Goal: Task Accomplishment & Management: Manage account settings

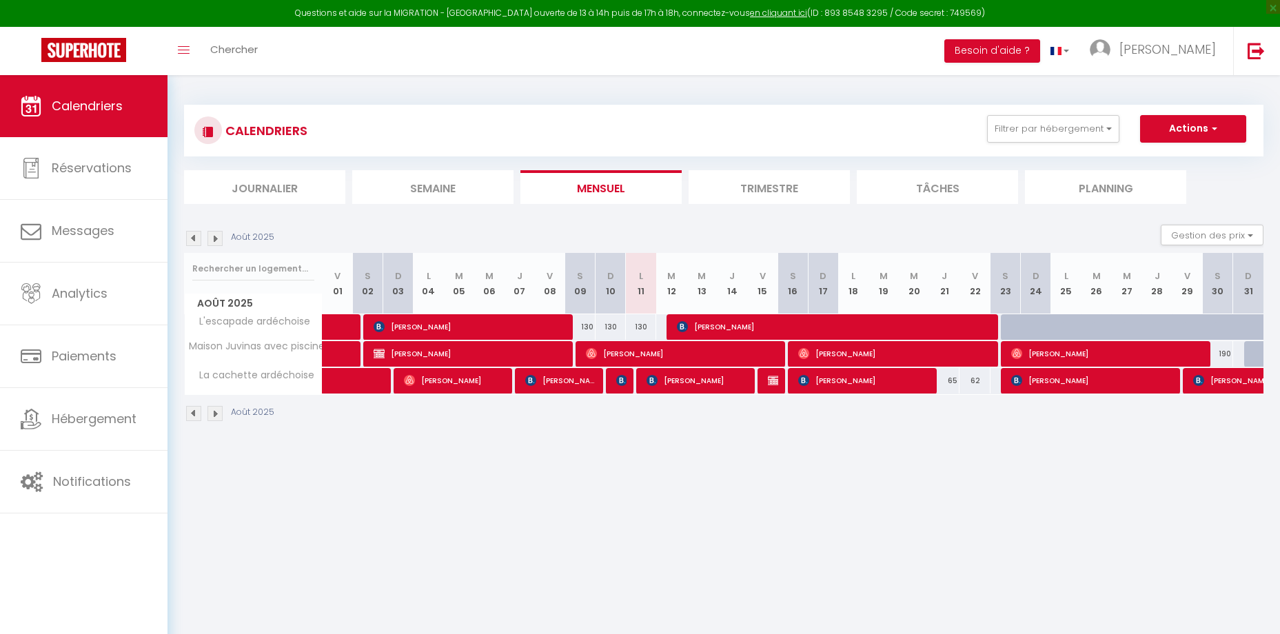
select select "KO"
select select "0"
click at [580, 378] on span "[PERSON_NAME]" at bounding box center [560, 380] width 71 height 26
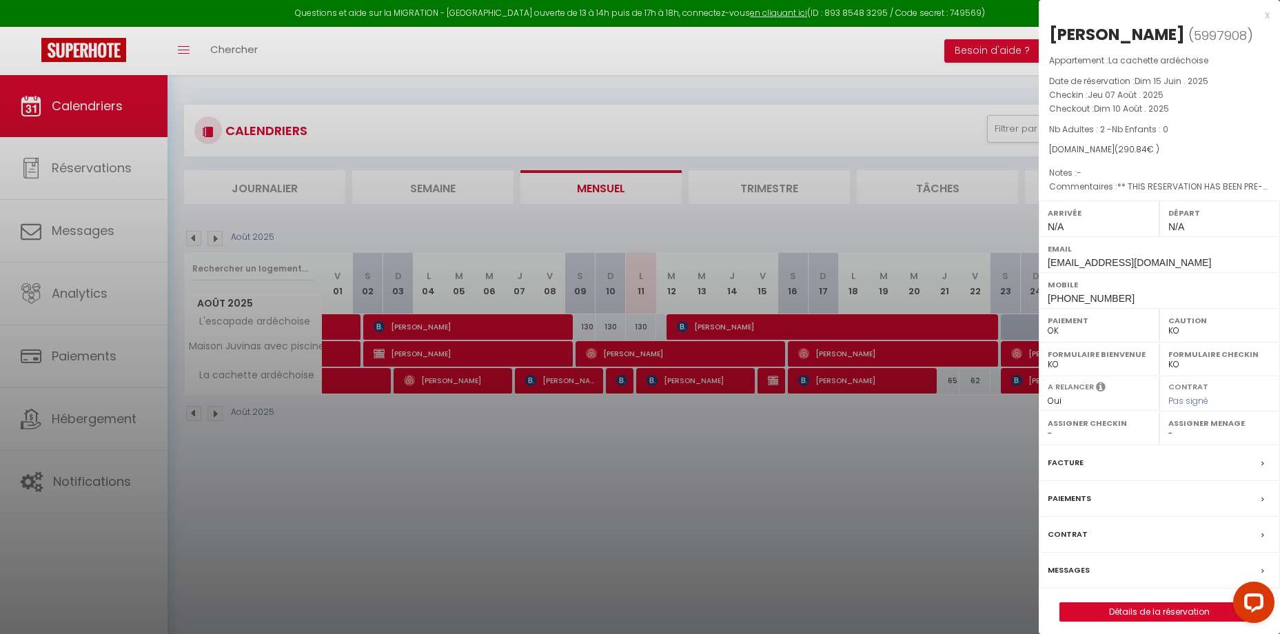
click at [662, 442] on div at bounding box center [640, 317] width 1280 height 634
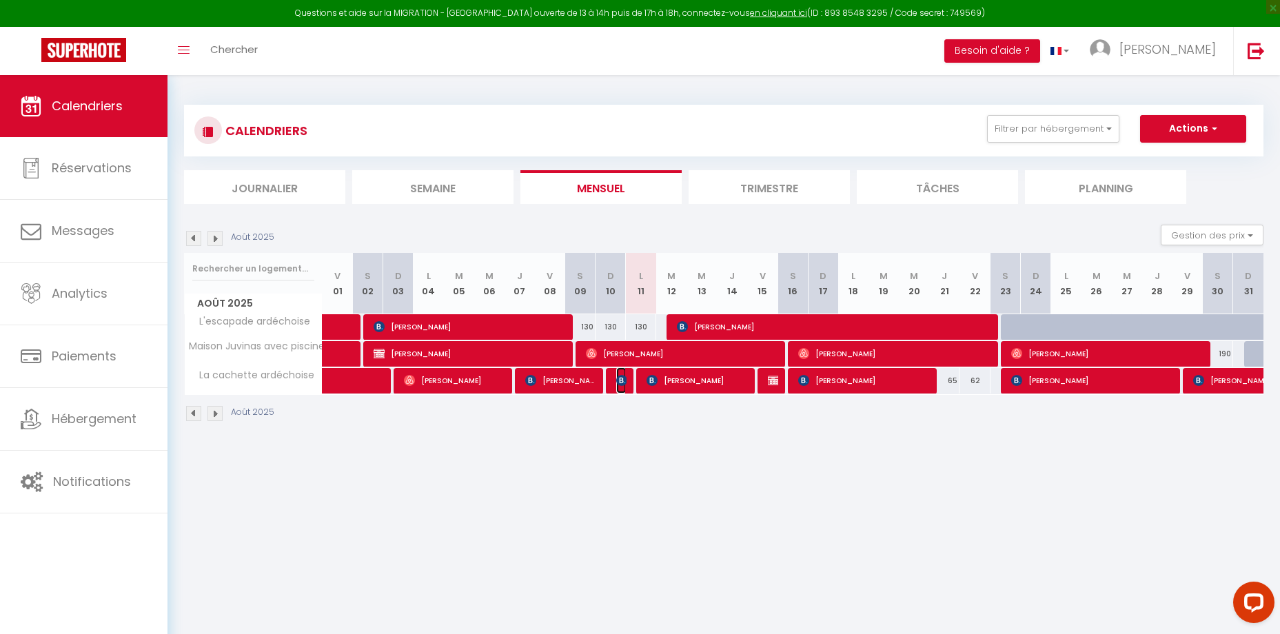
click at [618, 385] on img at bounding box center [621, 380] width 11 height 11
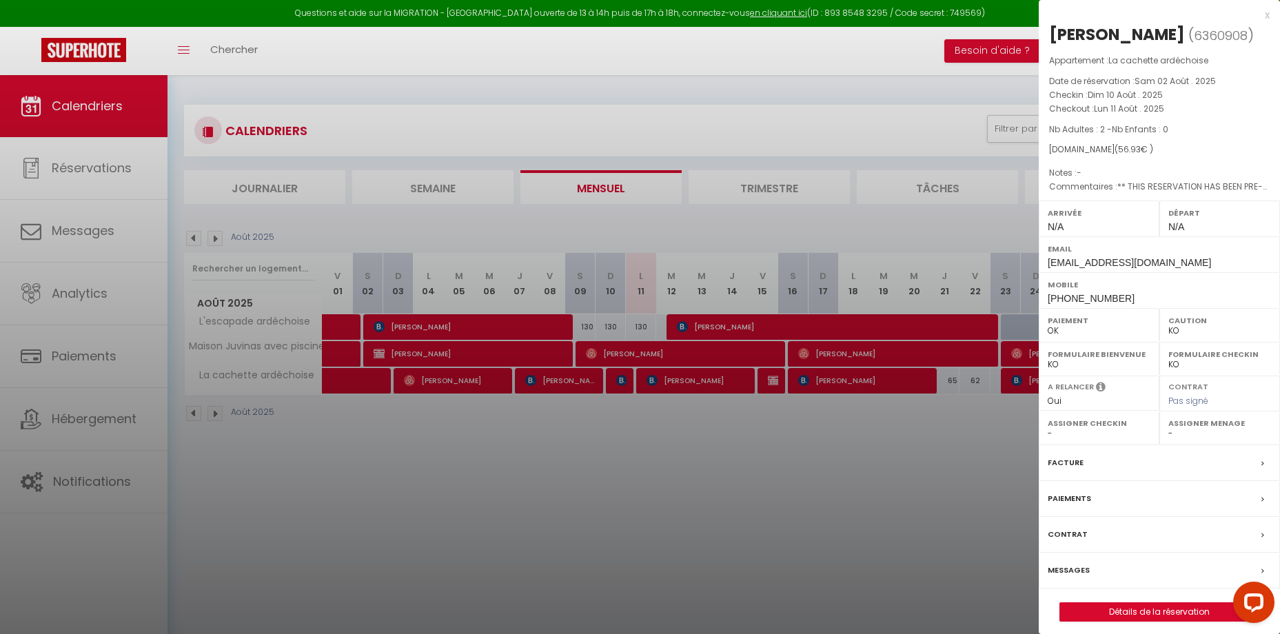
click at [577, 434] on div at bounding box center [640, 317] width 1280 height 634
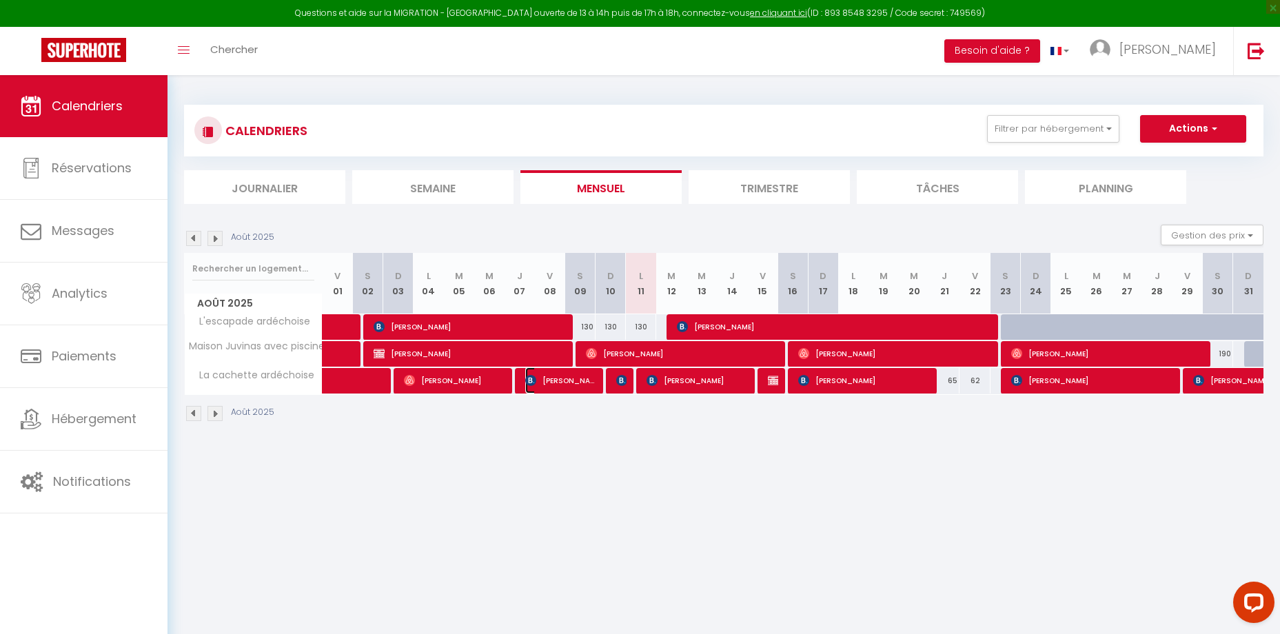
click at [567, 380] on span "[PERSON_NAME]" at bounding box center [560, 380] width 71 height 26
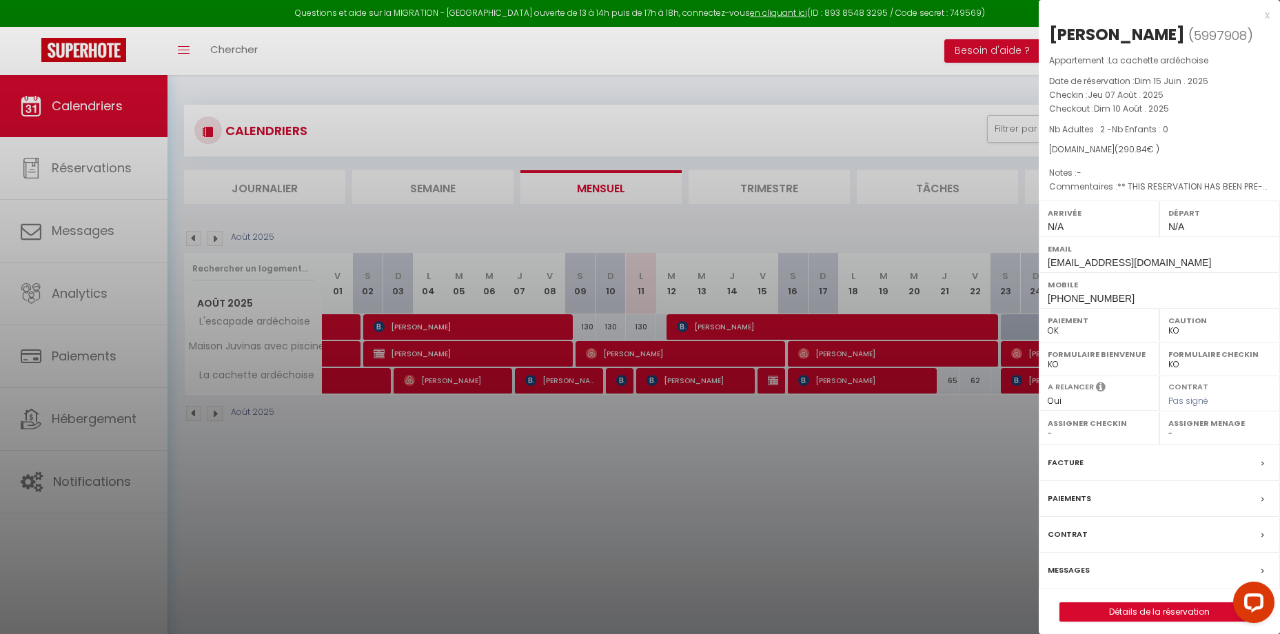
click at [621, 465] on div at bounding box center [640, 317] width 1280 height 634
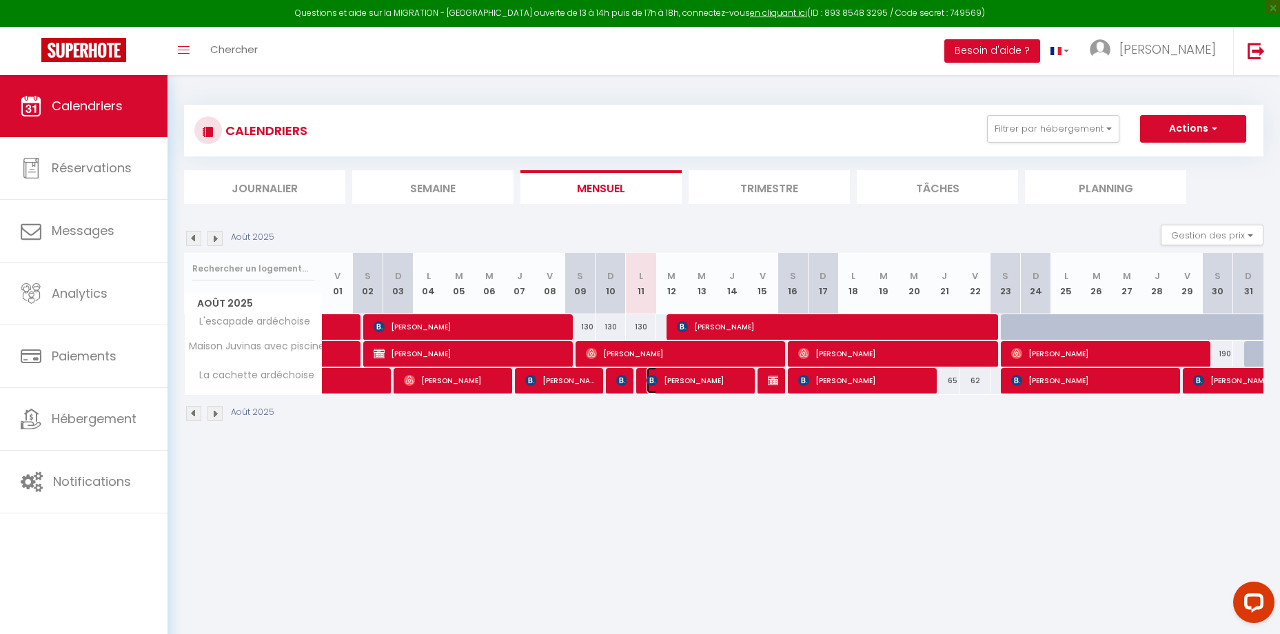
click at [708, 383] on span "[PERSON_NAME]" at bounding box center [697, 380] width 101 height 26
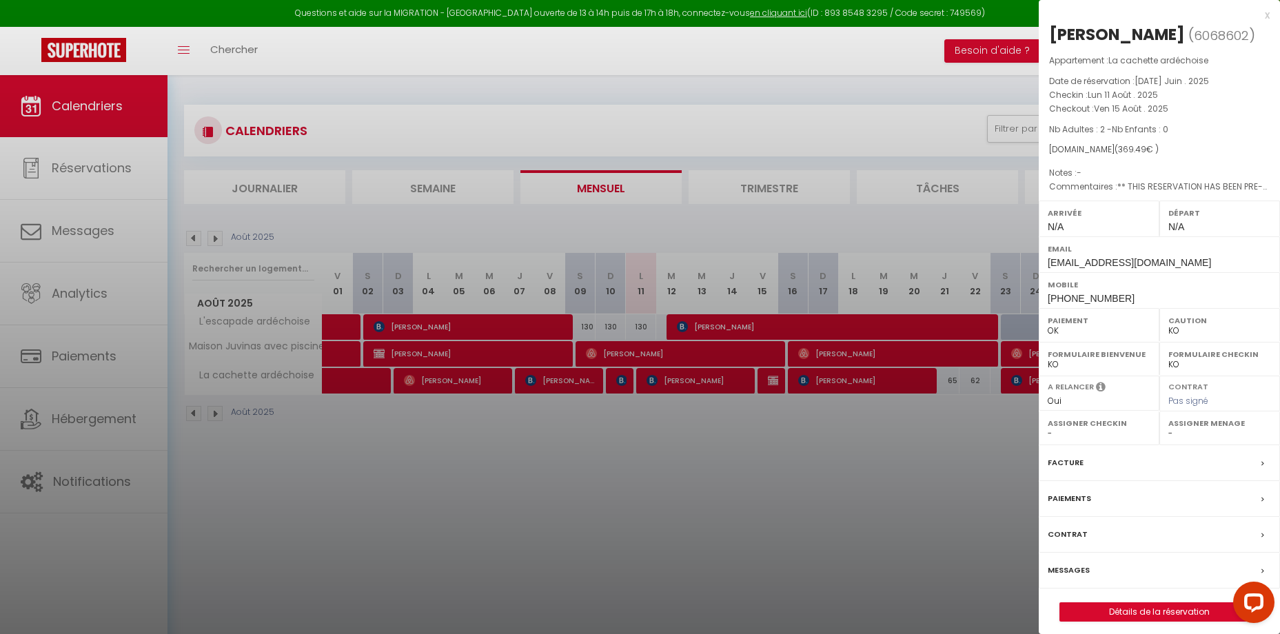
click at [1077, 578] on label "Messages" at bounding box center [1069, 570] width 42 height 14
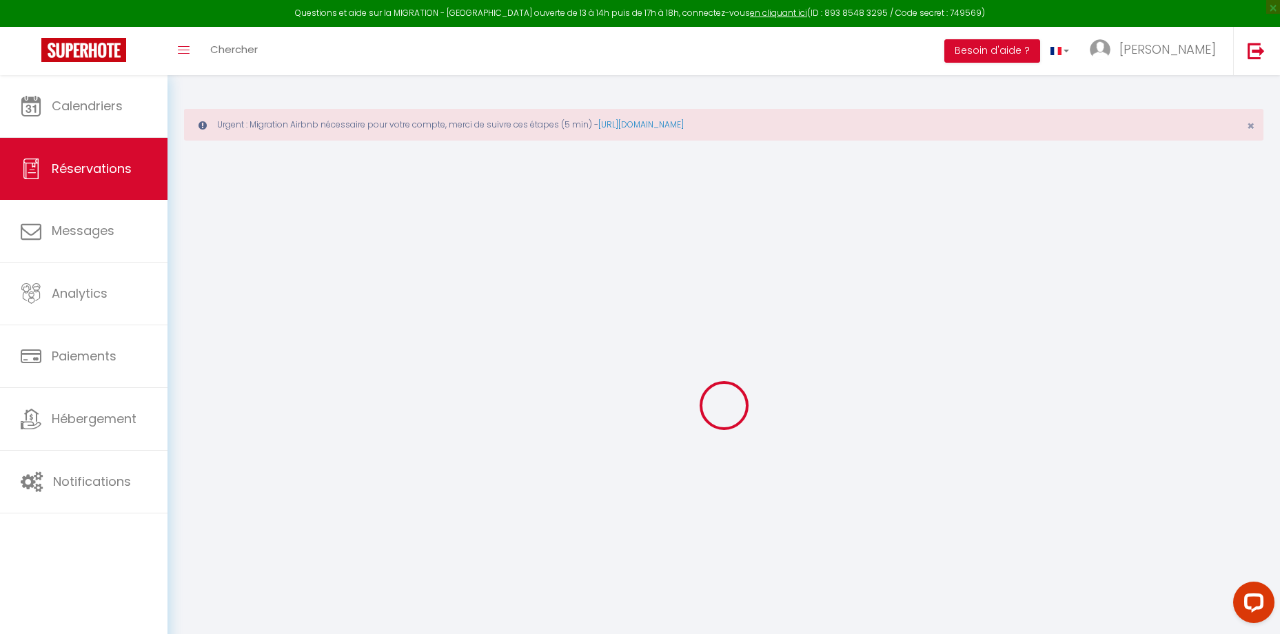
select select
checkbox input "false"
type textarea "** THIS RESERVATION HAS BEEN PRE-PAID ** BOOKING NOTE : Payment charge is EUR 5…"
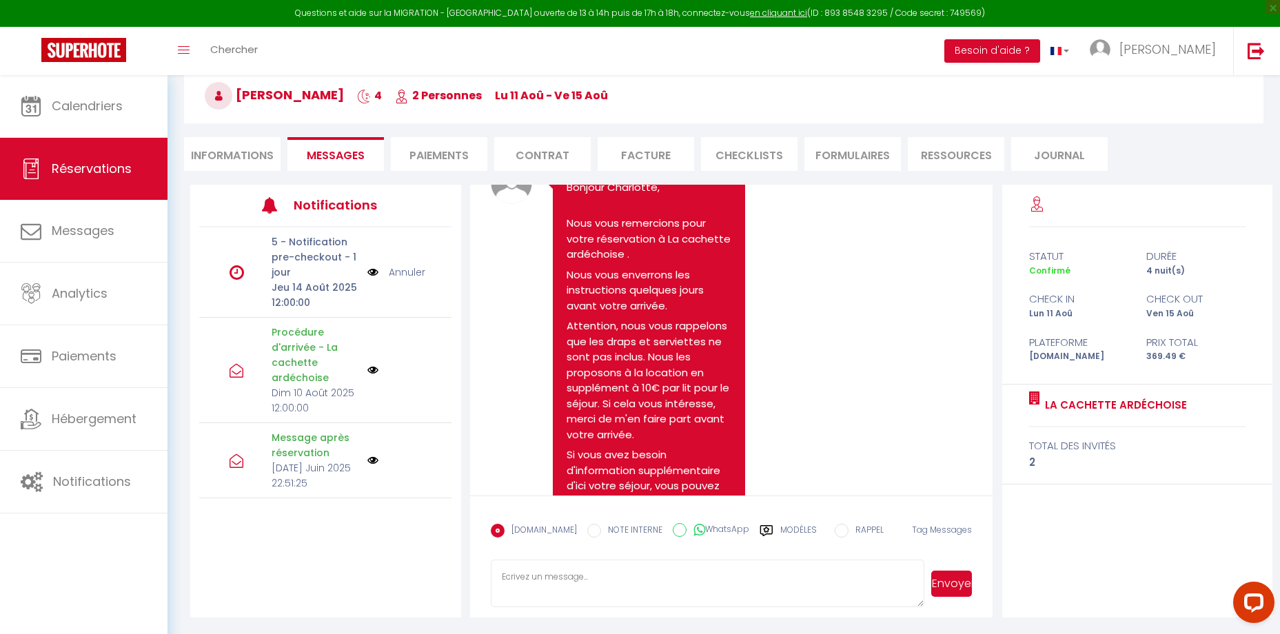
scroll to position [84, 0]
click at [119, 167] on span "Réservations" at bounding box center [92, 168] width 80 height 17
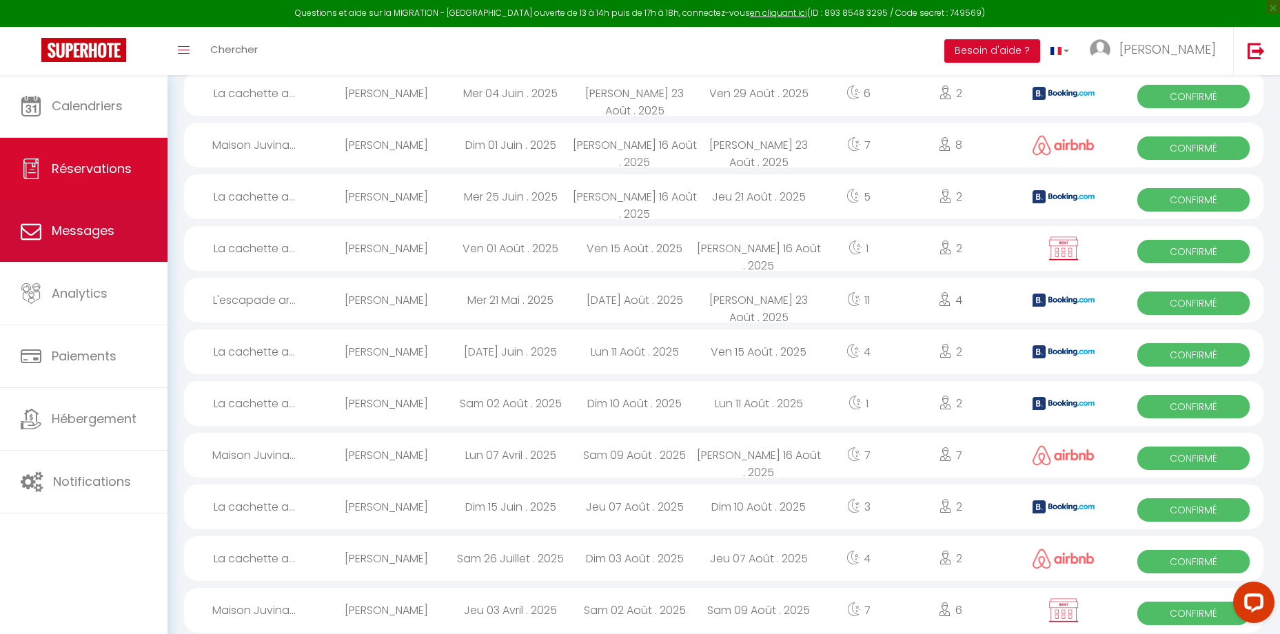
scroll to position [1057, 0]
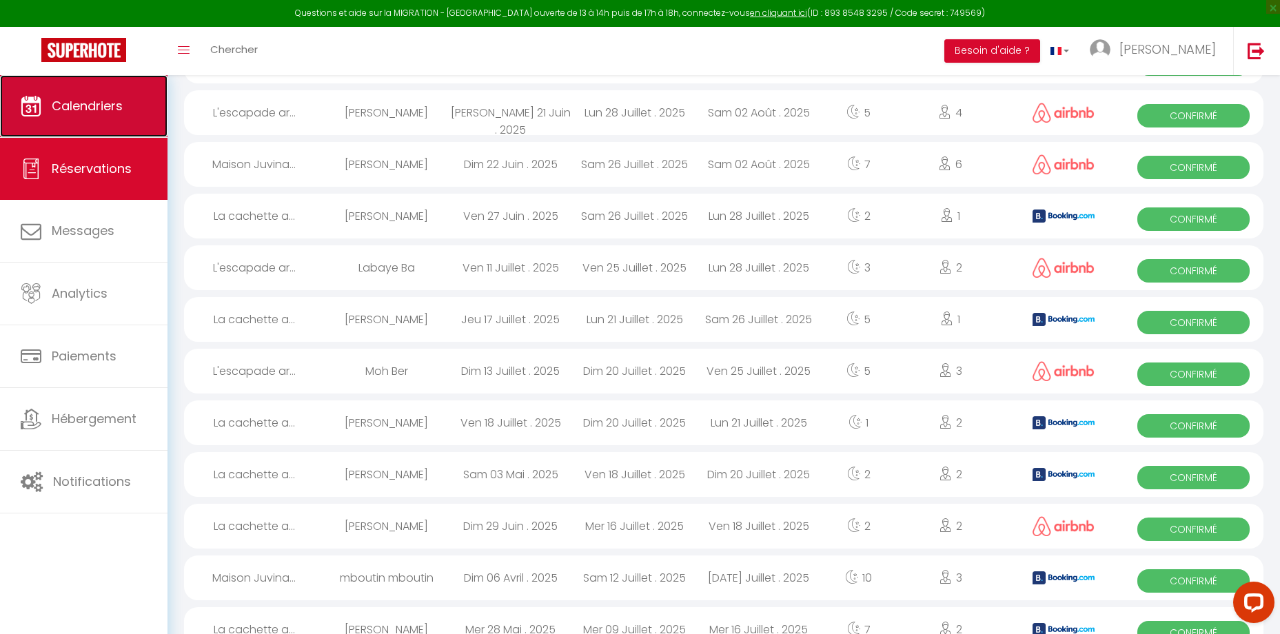
click at [94, 115] on link "Calendriers" at bounding box center [83, 106] width 167 height 62
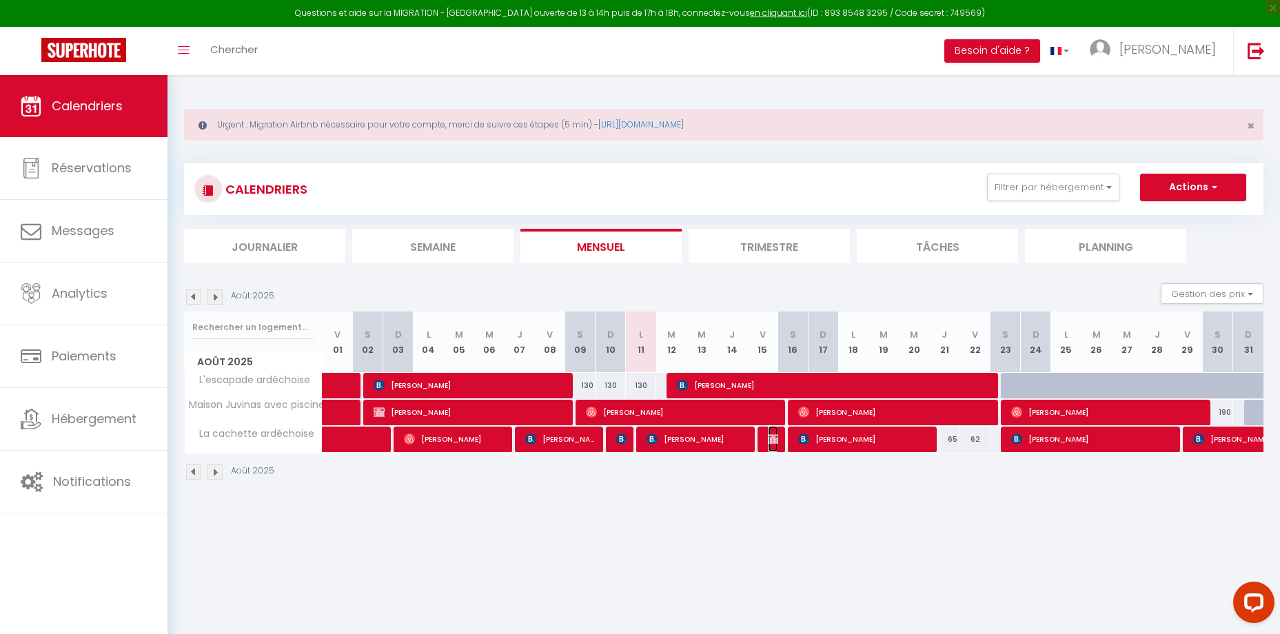
click at [775, 443] on img at bounding box center [773, 439] width 11 height 11
select select "OK"
select select "KO"
select select "0"
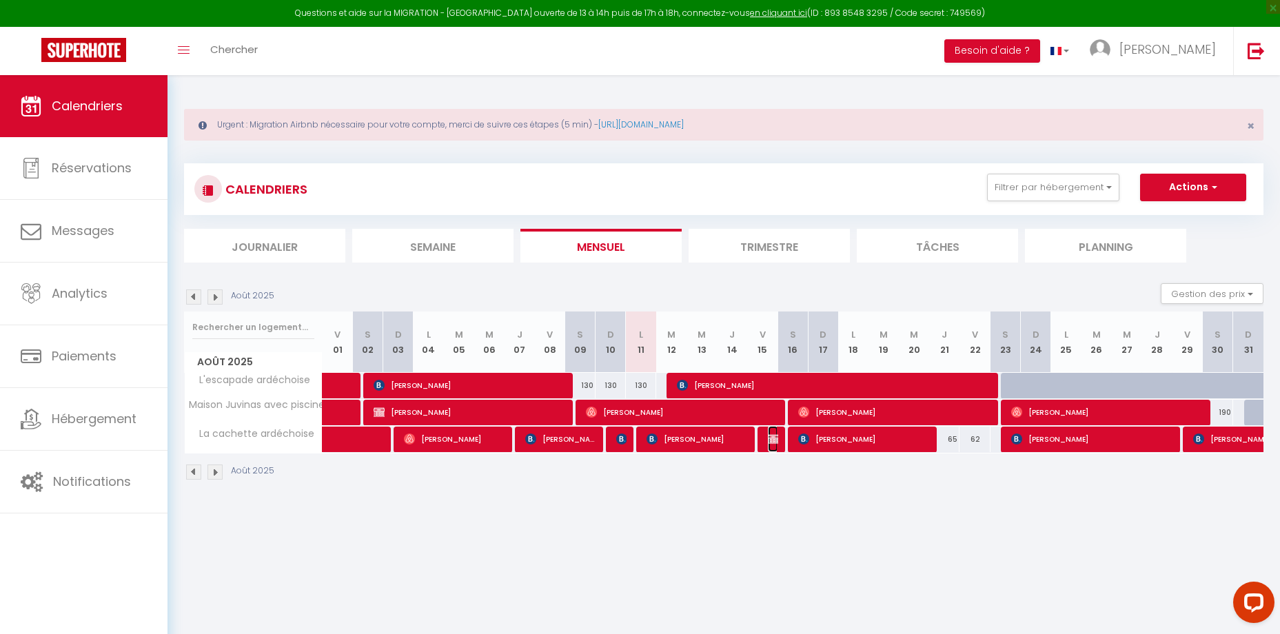
select select "1"
select select
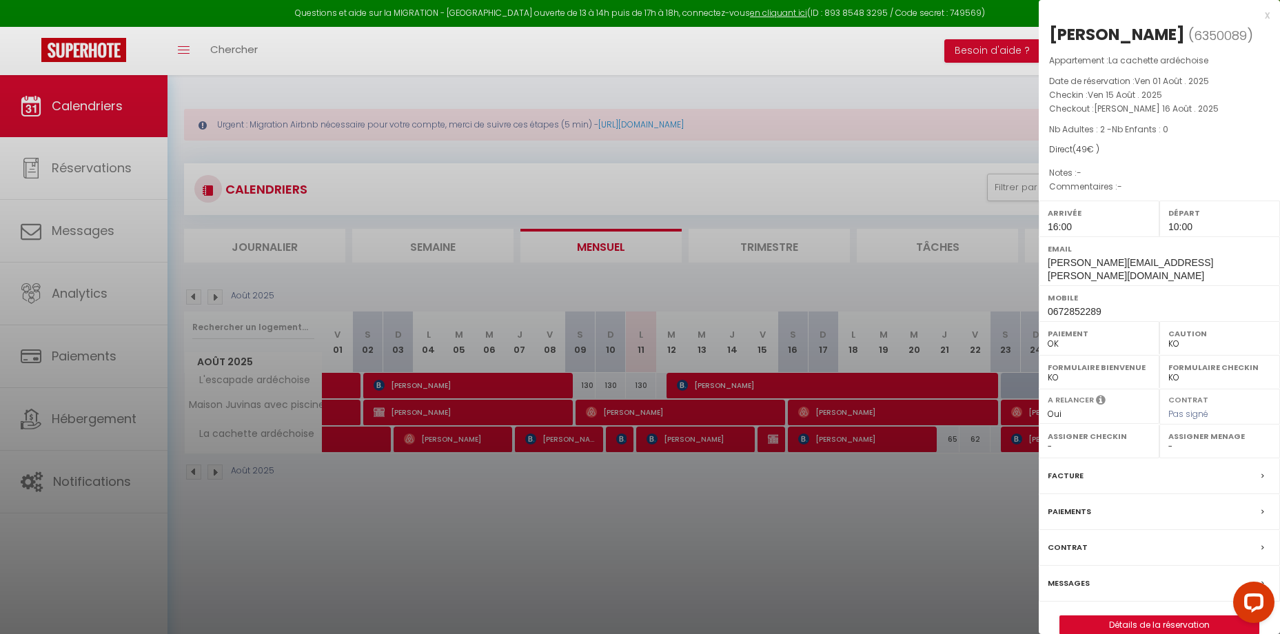
click at [793, 496] on div at bounding box center [640, 317] width 1280 height 634
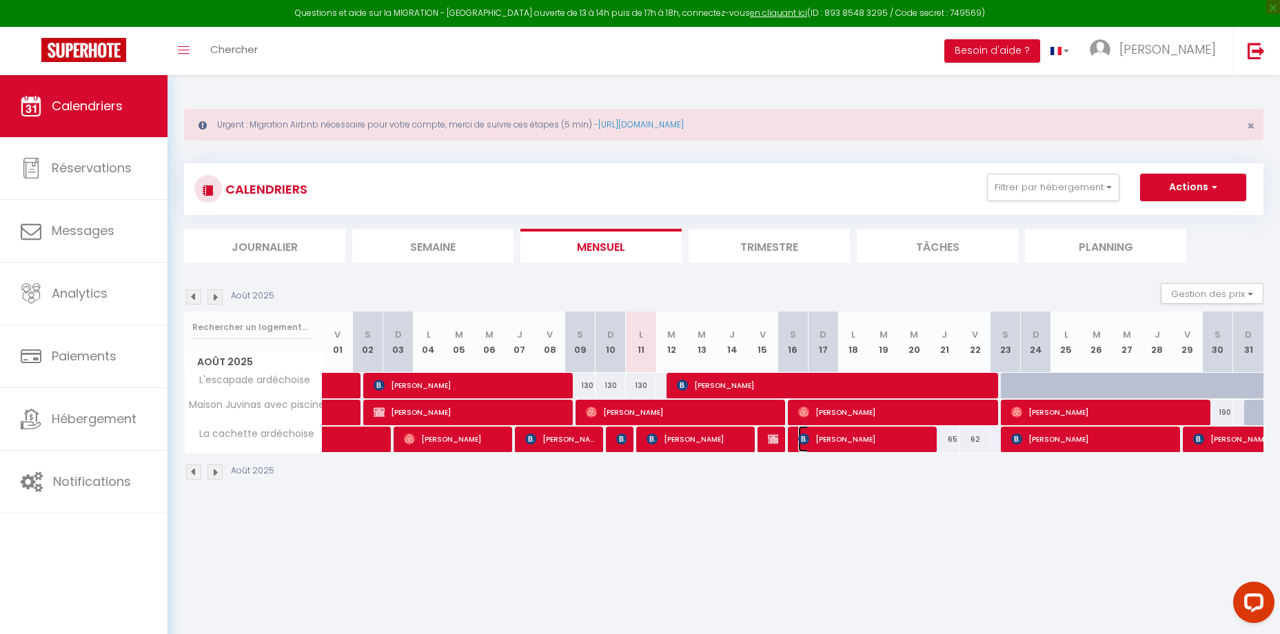
click at [830, 441] on span "[PERSON_NAME]" at bounding box center [864, 439] width 132 height 26
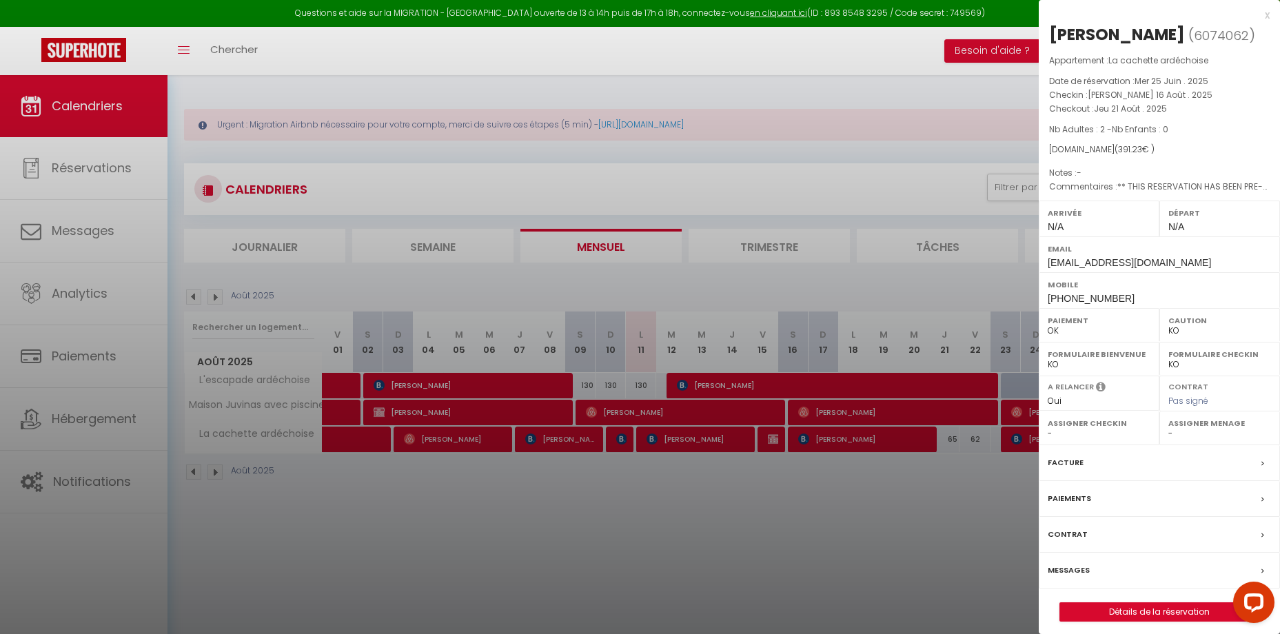
click at [839, 498] on div at bounding box center [640, 317] width 1280 height 634
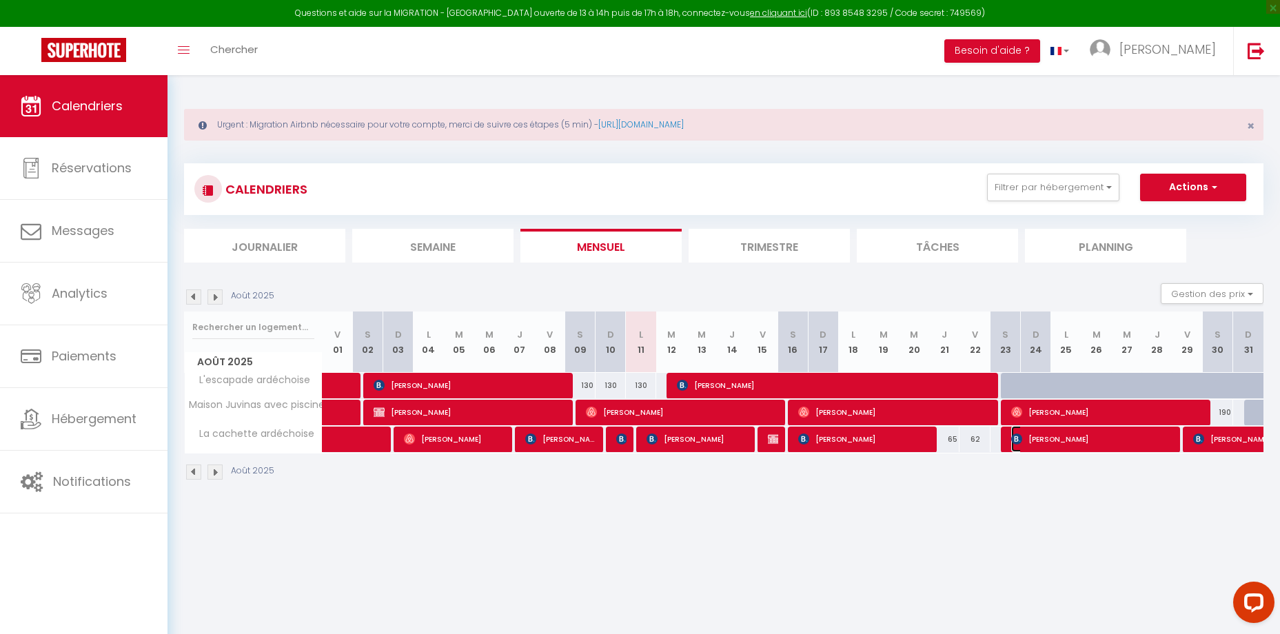
click at [1133, 445] on span "[PERSON_NAME]" at bounding box center [1092, 439] width 162 height 26
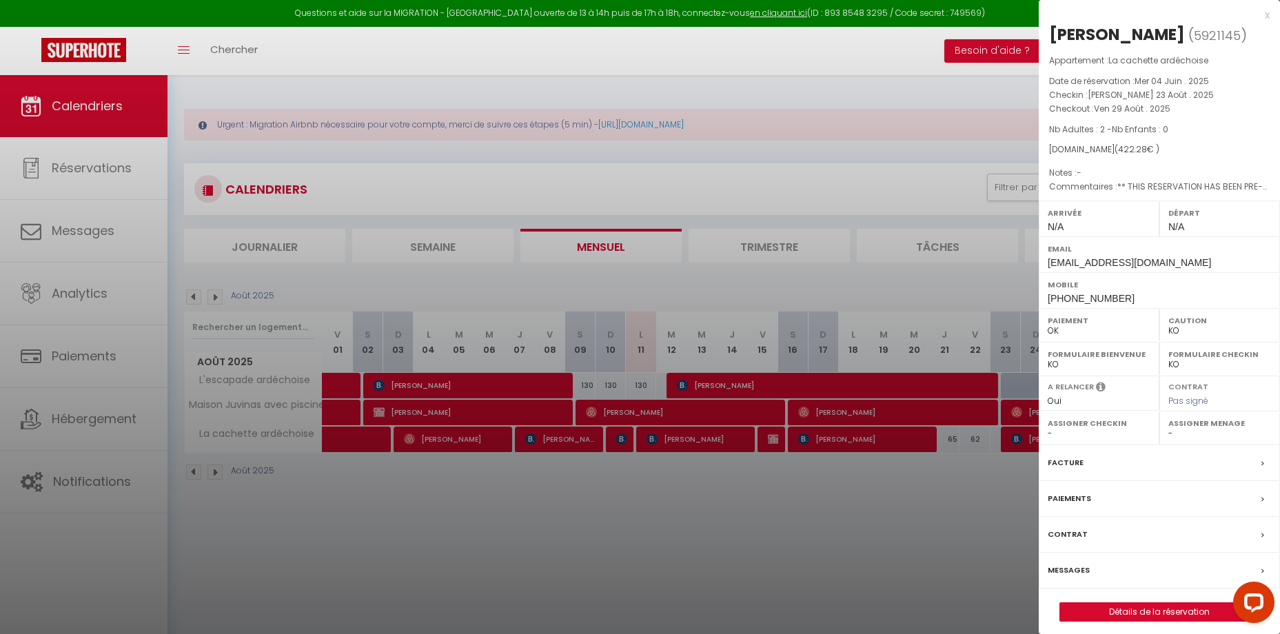
click at [951, 505] on div at bounding box center [640, 317] width 1280 height 634
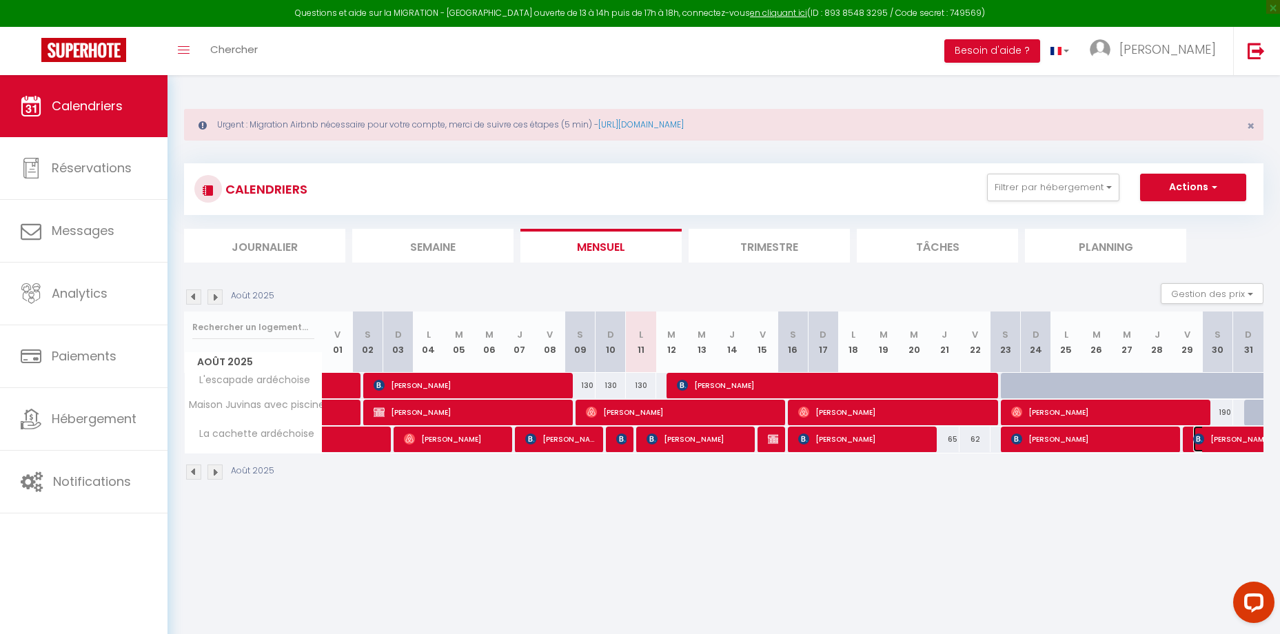
click at [1228, 440] on span "[PERSON_NAME]" at bounding box center [1240, 439] width 95 height 26
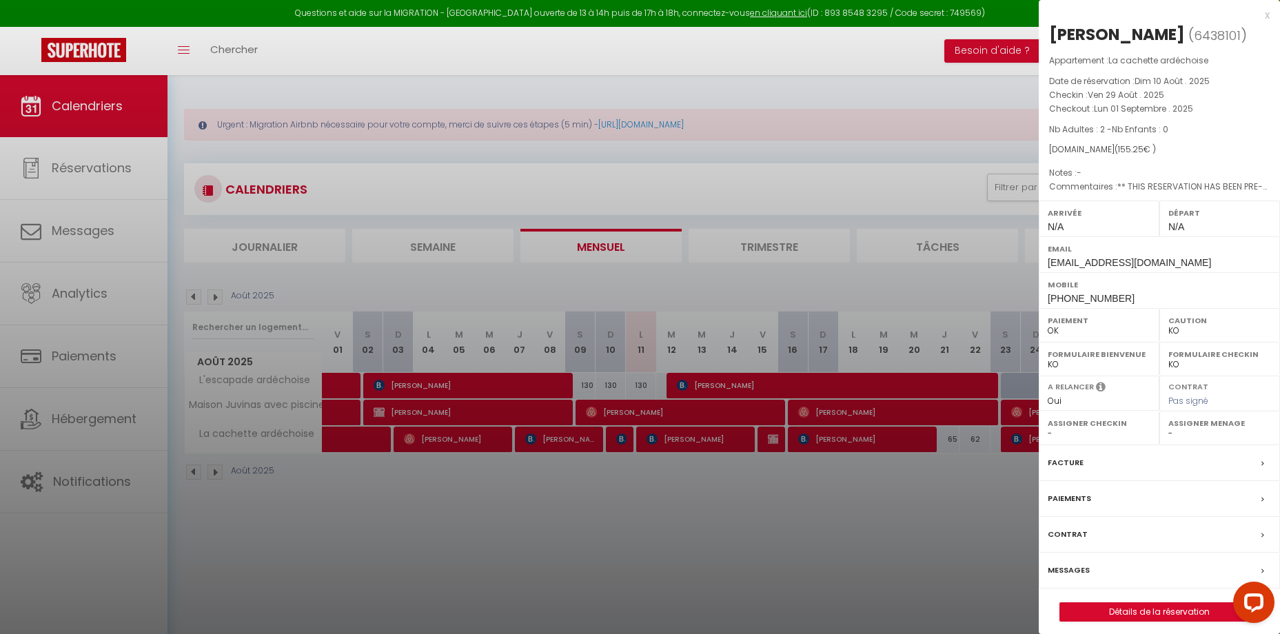
click at [951, 551] on div at bounding box center [640, 317] width 1280 height 634
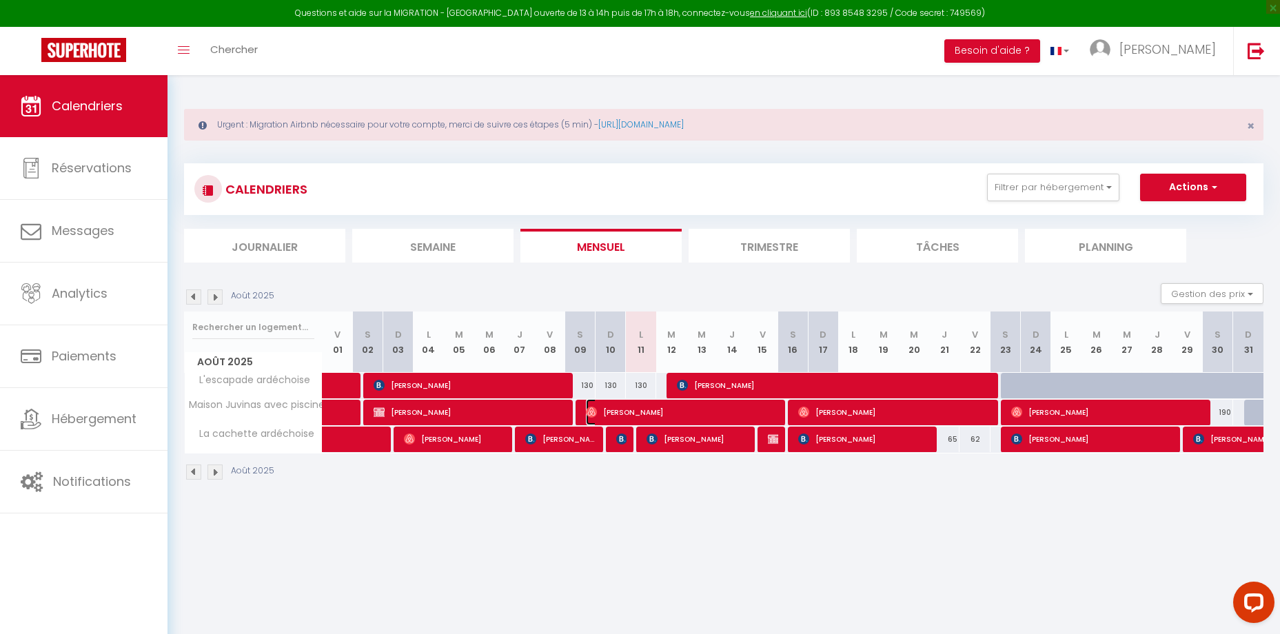
click at [667, 409] on span "[PERSON_NAME]" at bounding box center [682, 412] width 192 height 26
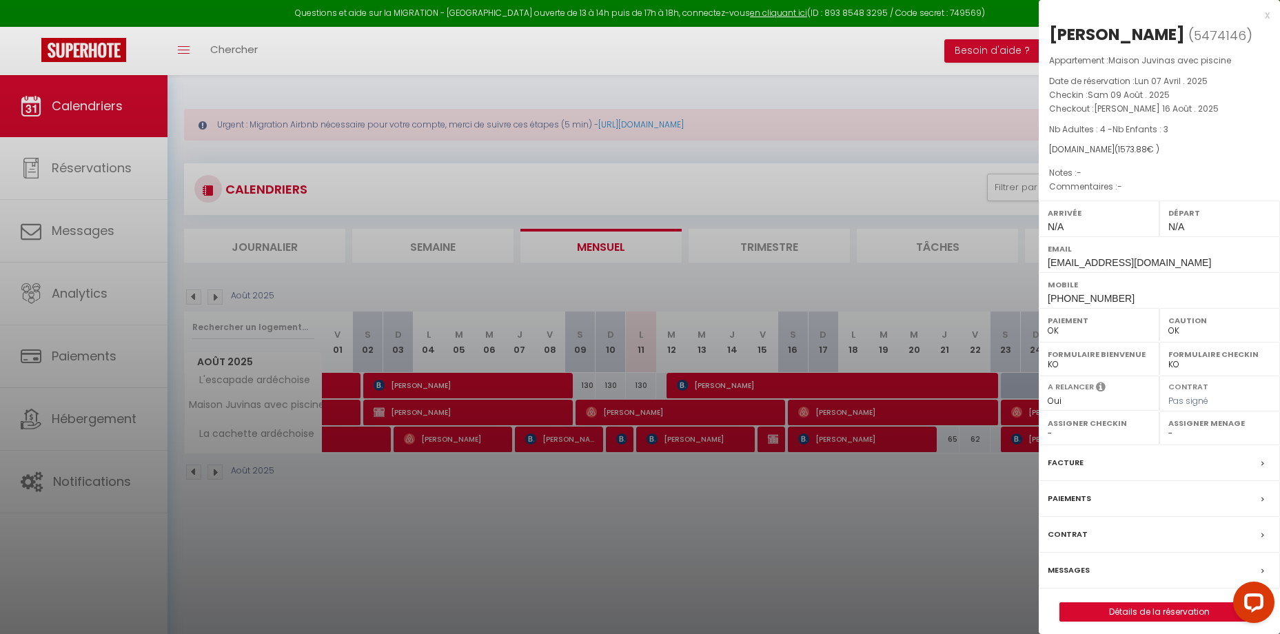
click at [676, 533] on div at bounding box center [640, 317] width 1280 height 634
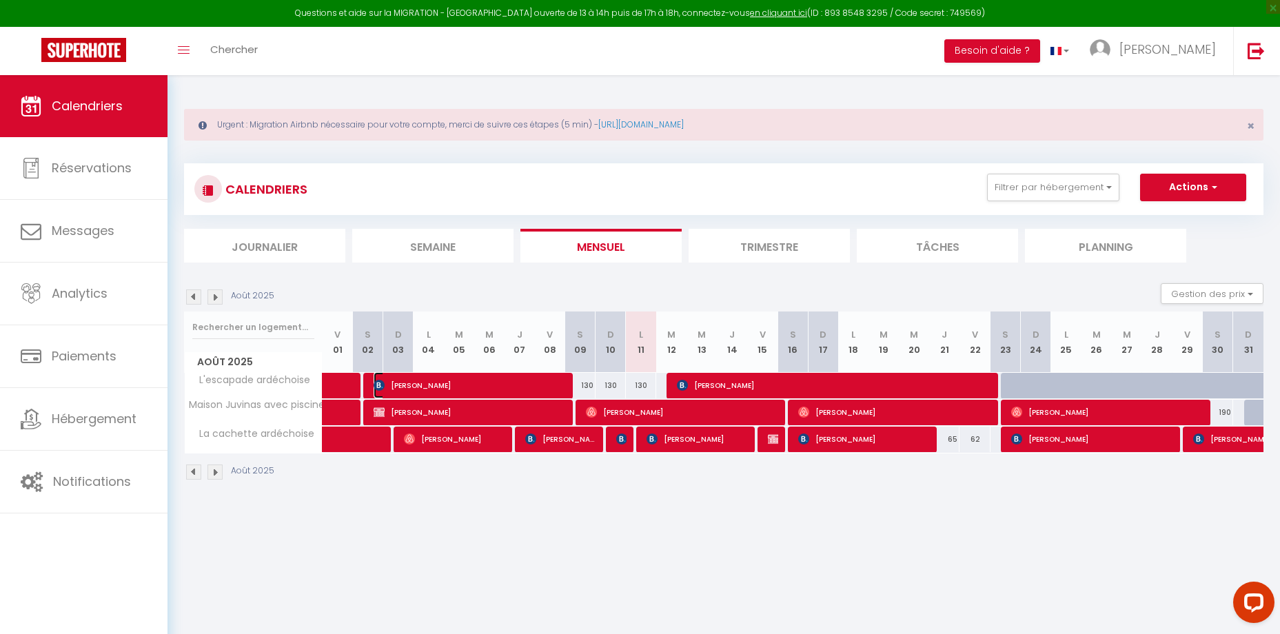
click at [445, 381] on span "[PERSON_NAME]" at bounding box center [470, 385] width 192 height 26
select select "KO"
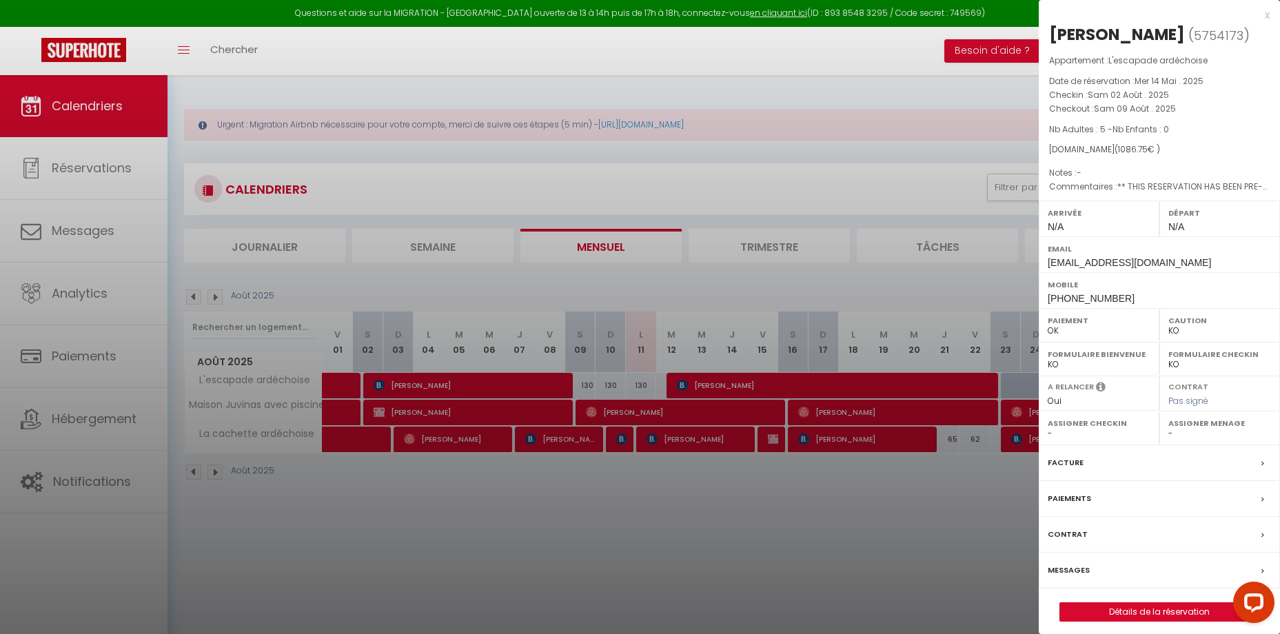
click at [728, 398] on div at bounding box center [640, 317] width 1280 height 634
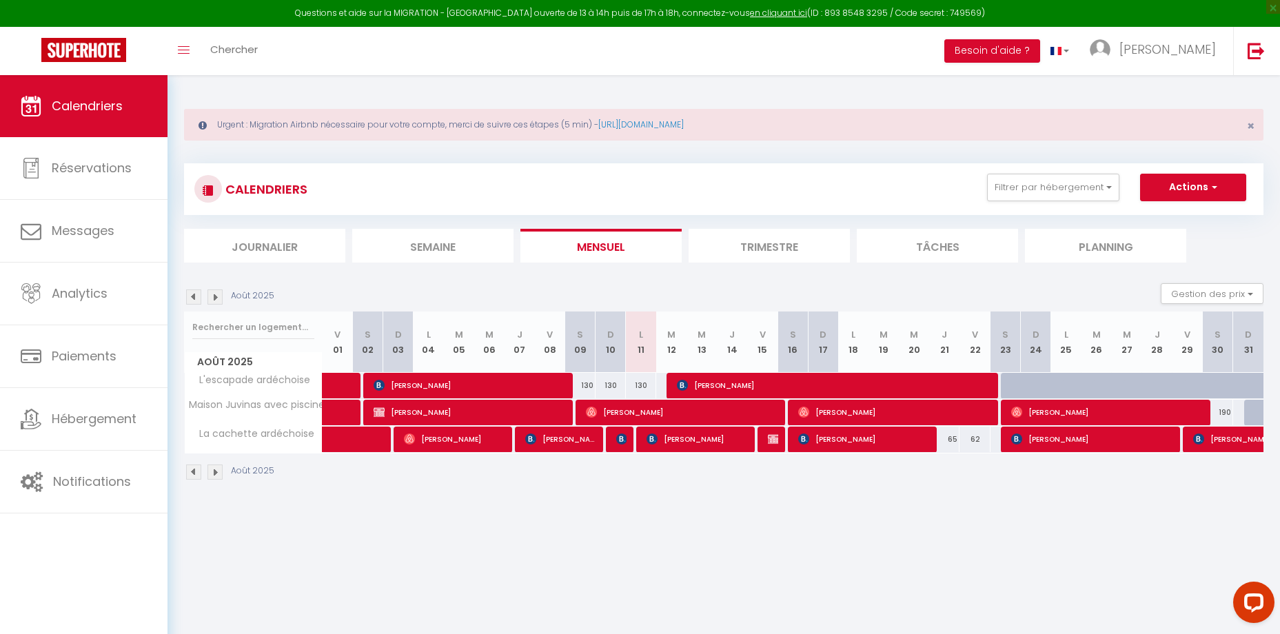
click at [780, 507] on div "Urgent : Migration Airbnb nécessaire pour votre compte, merci de suivre ces éta…" at bounding box center [723, 293] width 1112 height 436
